Goal: Task Accomplishment & Management: Manage account settings

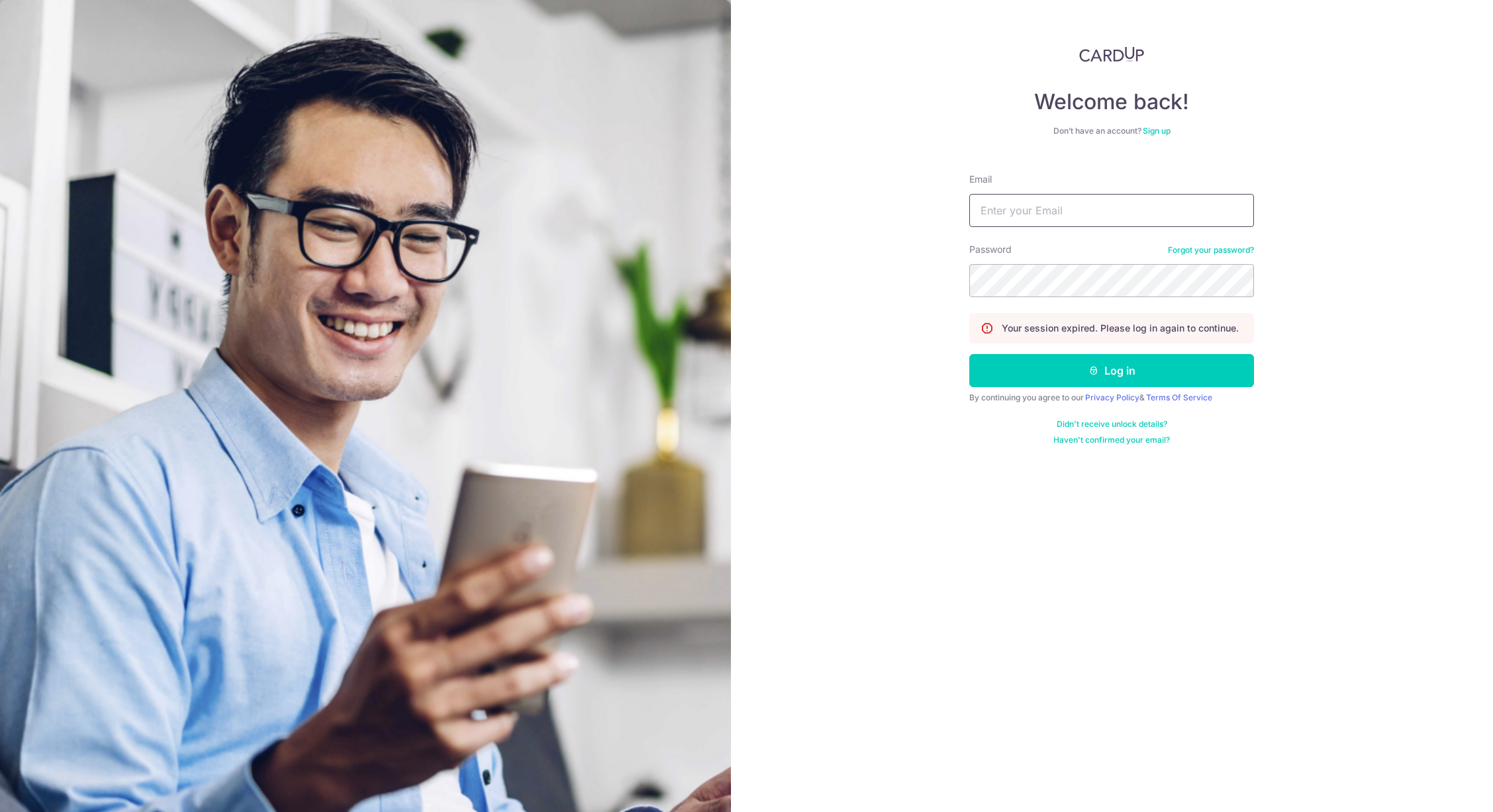
click at [1096, 225] on input "Email" at bounding box center [1111, 210] width 285 height 33
type input "[EMAIL_ADDRESS][DOMAIN_NAME]"
click at [969, 354] on button "Log in" at bounding box center [1111, 370] width 285 height 33
